Goal: Information Seeking & Learning: Learn about a topic

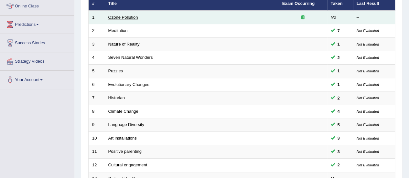
click at [131, 16] on link "Ozone Pollution" at bounding box center [123, 17] width 30 height 5
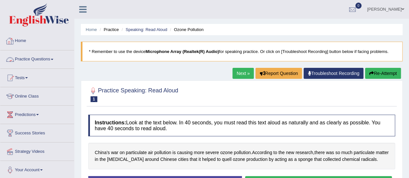
click at [47, 52] on link "Practice Questions" at bounding box center [37, 58] width 74 height 16
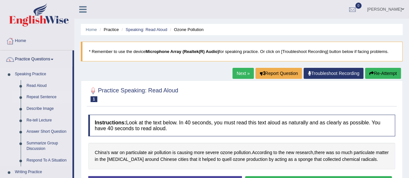
click at [45, 97] on link "Repeat Sentence" at bounding box center [48, 98] width 49 height 12
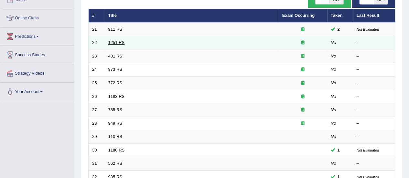
click at [118, 41] on link "1251 RS" at bounding box center [116, 42] width 16 height 5
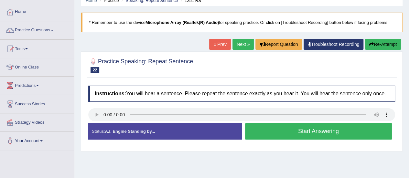
click at [303, 132] on button "Start Answering" at bounding box center [318, 131] width 147 height 16
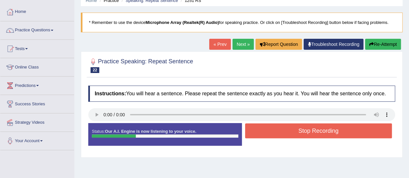
click at [303, 132] on button "Stop Recording" at bounding box center [318, 131] width 147 height 15
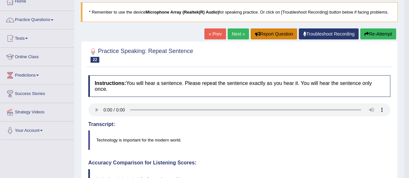
scroll to position [39, 0]
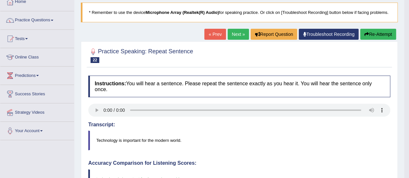
click at [237, 31] on link "Next »" at bounding box center [238, 34] width 21 height 11
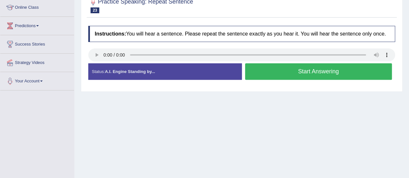
click at [271, 72] on button "Start Answering" at bounding box center [318, 71] width 147 height 16
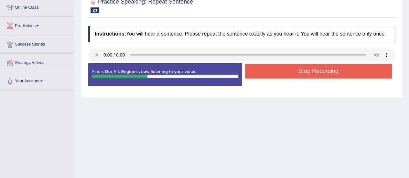
click at [271, 72] on button "Stop Recording" at bounding box center [318, 71] width 147 height 15
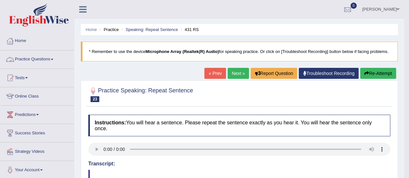
click at [45, 59] on link "Practice Questions" at bounding box center [37, 58] width 74 height 16
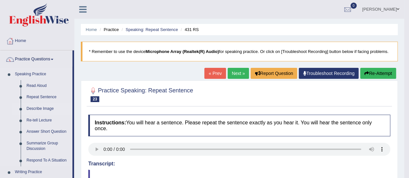
click at [39, 106] on link "Describe Image" at bounding box center [48, 109] width 49 height 12
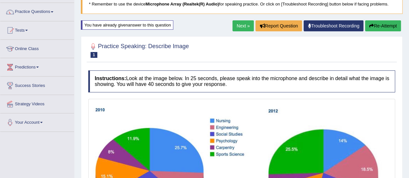
scroll to position [47, 0]
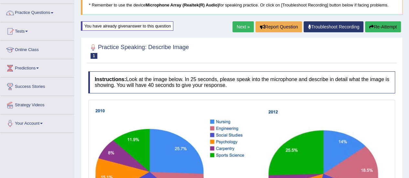
click at [244, 27] on link "Next »" at bounding box center [243, 26] width 21 height 11
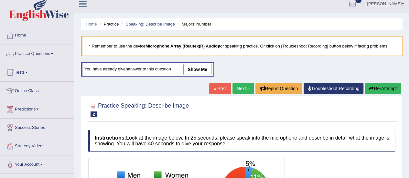
scroll to position [4, 0]
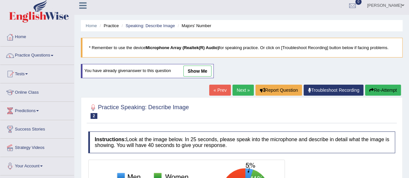
click at [193, 67] on link "show me" at bounding box center [197, 71] width 28 height 11
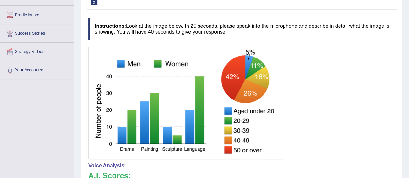
scroll to position [0, 0]
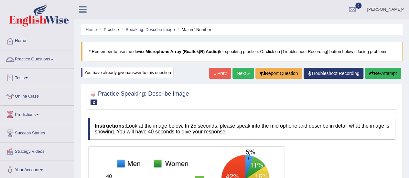
click at [47, 62] on link "Practice Questions" at bounding box center [37, 58] width 74 height 16
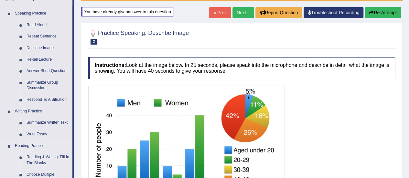
scroll to position [62, 0]
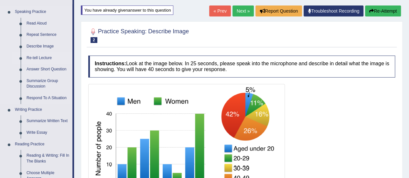
click at [43, 56] on link "Re-tell Lecture" at bounding box center [48, 58] width 49 height 12
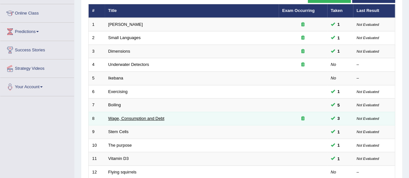
scroll to position [96, 0]
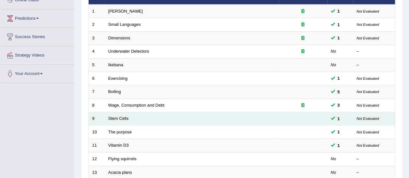
click at [118, 114] on td "Stem Cells" at bounding box center [192, 119] width 174 height 14
click at [120, 117] on link "Stem Cells" at bounding box center [118, 118] width 20 height 5
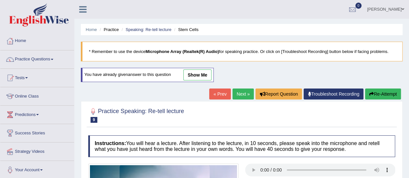
click at [198, 74] on link "show me" at bounding box center [197, 75] width 28 height 11
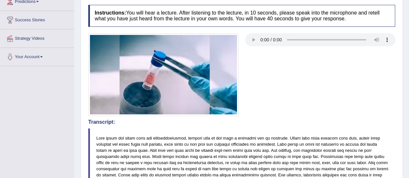
scroll to position [32, 0]
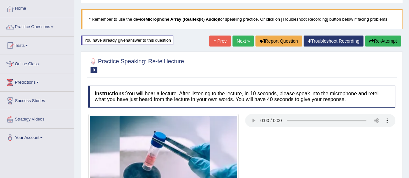
click at [244, 38] on link "Next »" at bounding box center [243, 41] width 21 height 11
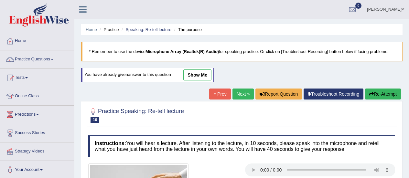
scroll to position [28, 0]
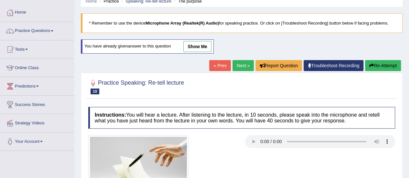
click at [195, 45] on link "show me" at bounding box center [197, 46] width 28 height 11
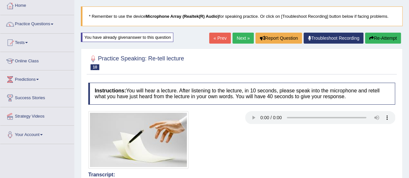
scroll to position [18, 0]
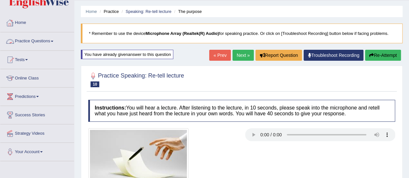
click at [37, 38] on link "Practice Questions" at bounding box center [37, 40] width 74 height 16
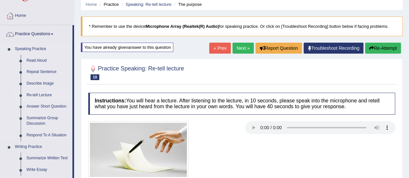
scroll to position [26, 0]
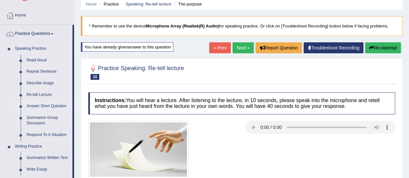
click at [40, 103] on link "Answer Short Question" at bounding box center [48, 107] width 49 height 12
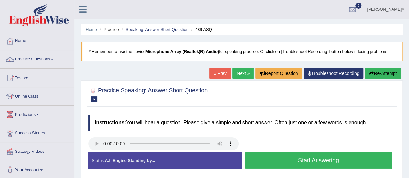
click at [295, 157] on button "Start Answering" at bounding box center [318, 160] width 147 height 16
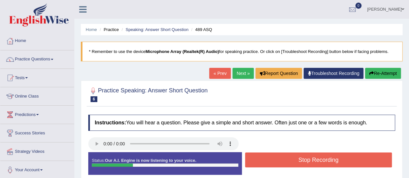
click at [295, 157] on button "Stop Recording" at bounding box center [318, 160] width 147 height 15
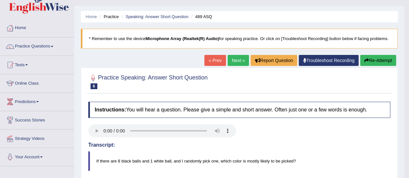
scroll to position [13, 0]
click at [231, 59] on link "Next »" at bounding box center [238, 60] width 21 height 11
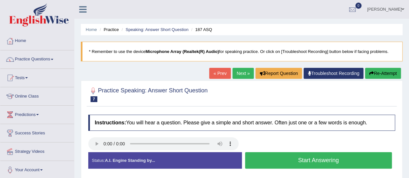
click at [283, 171] on div "Status: A.I. Engine Standing by... Start Answering Stop Recording" at bounding box center [241, 163] width 307 height 23
click at [287, 165] on button "Start Answering" at bounding box center [318, 160] width 147 height 16
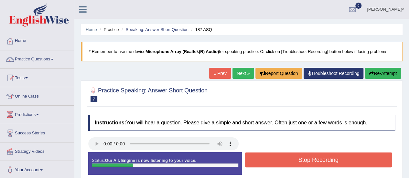
click at [287, 165] on button "Stop Recording" at bounding box center [318, 160] width 147 height 15
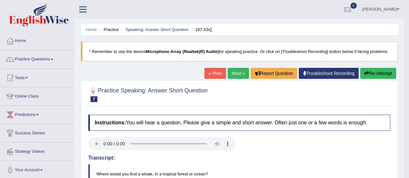
click at [32, 58] on link "Practice Questions" at bounding box center [37, 58] width 74 height 16
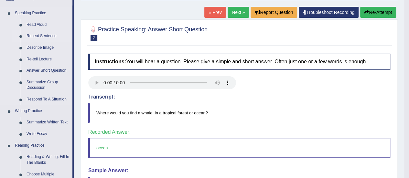
scroll to position [61, 0]
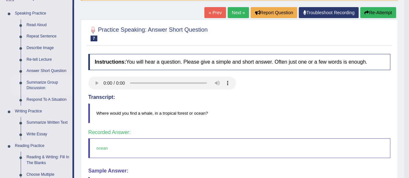
click at [38, 85] on link "Summarize Group Discussion" at bounding box center [48, 85] width 49 height 17
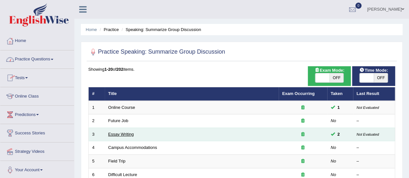
click at [127, 135] on link "Essay Writing" at bounding box center [121, 134] width 26 height 5
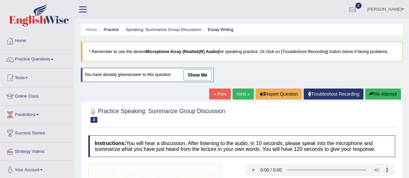
click at [195, 72] on link "show me" at bounding box center [197, 75] width 28 height 11
click at [206, 76] on div "Home Practice Speaking: Summarize Group Discussion Essay Writing * Remember to …" at bounding box center [241, 165] width 335 height 330
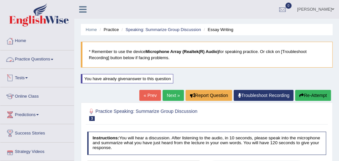
click at [34, 59] on link "Practice Questions" at bounding box center [37, 58] width 74 height 16
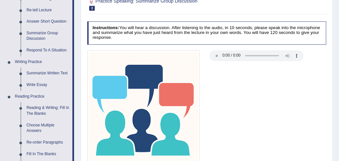
scroll to position [88, 0]
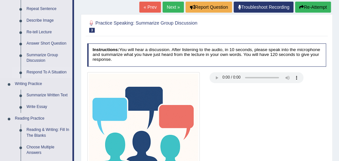
click at [47, 71] on link "Respond To A Situation" at bounding box center [48, 73] width 49 height 12
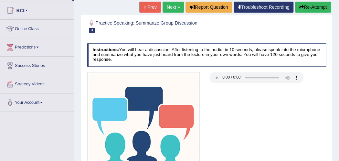
scroll to position [81, 0]
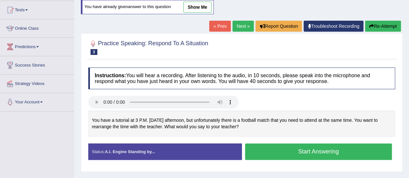
scroll to position [67, 0]
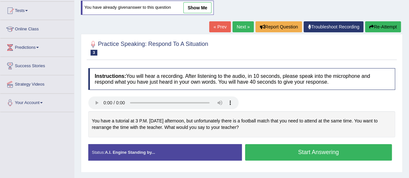
click at [194, 9] on link "show me" at bounding box center [197, 7] width 28 height 11
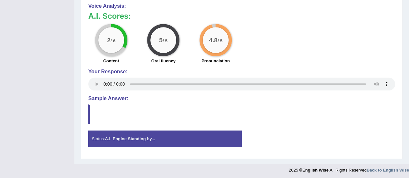
scroll to position [0, 0]
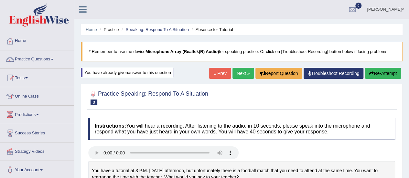
click at [239, 71] on link "Next »" at bounding box center [243, 73] width 21 height 11
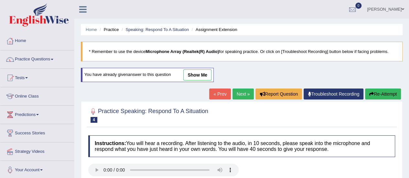
click at [201, 75] on link "show me" at bounding box center [197, 75] width 28 height 11
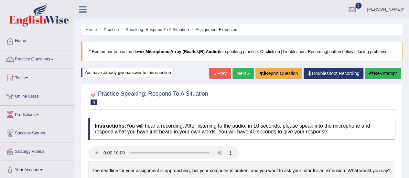
click at [215, 70] on link "« Prev" at bounding box center [219, 73] width 21 height 11
click at [216, 73] on link "« Prev" at bounding box center [219, 73] width 21 height 11
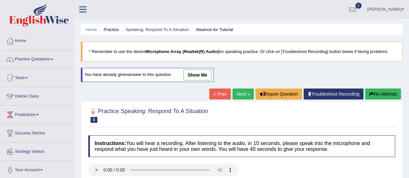
click at [215, 89] on link "« Prev" at bounding box center [219, 94] width 21 height 11
click at [216, 93] on link "« Prev" at bounding box center [219, 94] width 21 height 11
